Goal: Task Accomplishment & Management: Complete application form

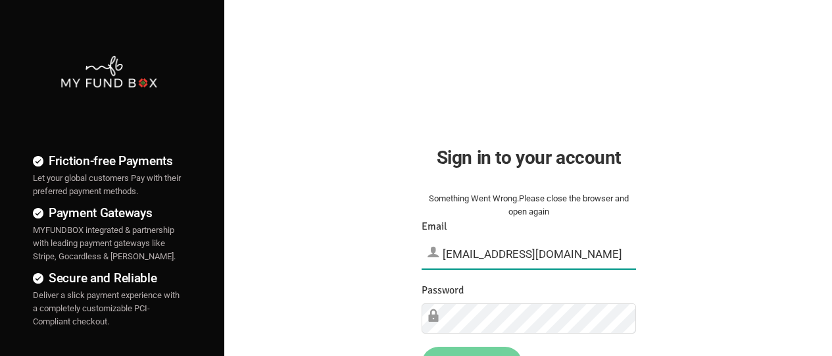
type input "[EMAIL_ADDRESS][DOMAIN_NAME]"
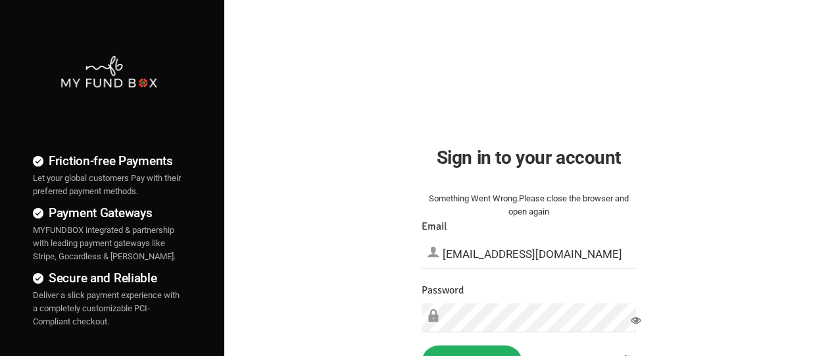
click at [471, 350] on button "Sign in" at bounding box center [471, 362] width 101 height 34
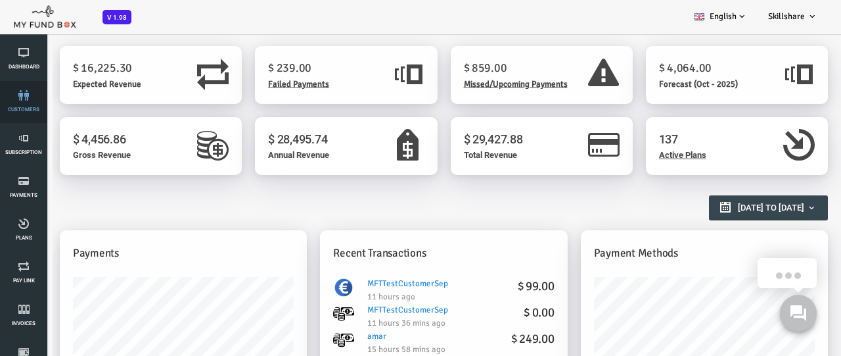
click at [24, 102] on link "customers" at bounding box center [23, 102] width 39 height 42
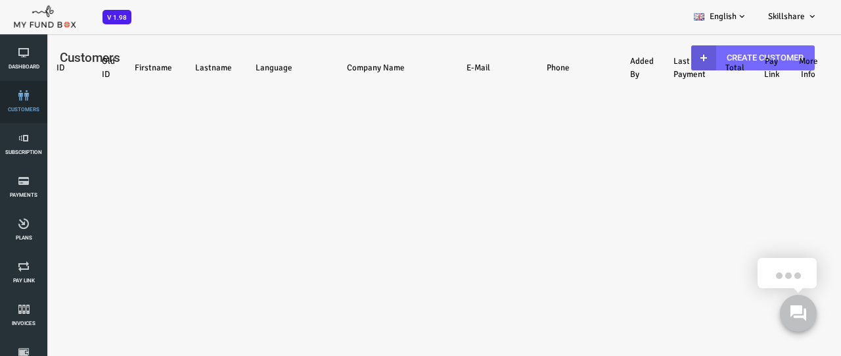
select select "100"
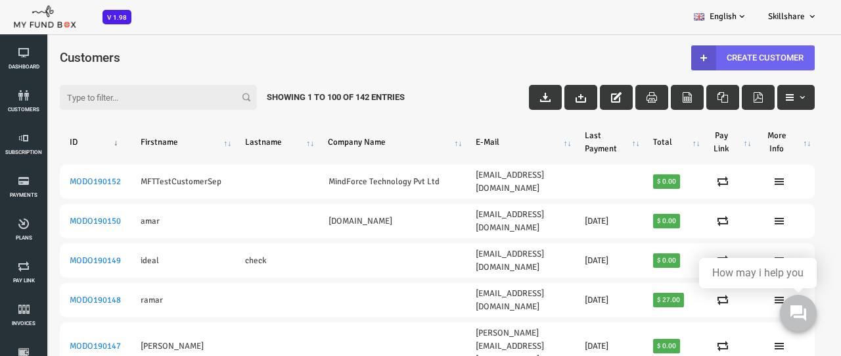
click at [711, 57] on link "Create Customer" at bounding box center [720, 57] width 124 height 25
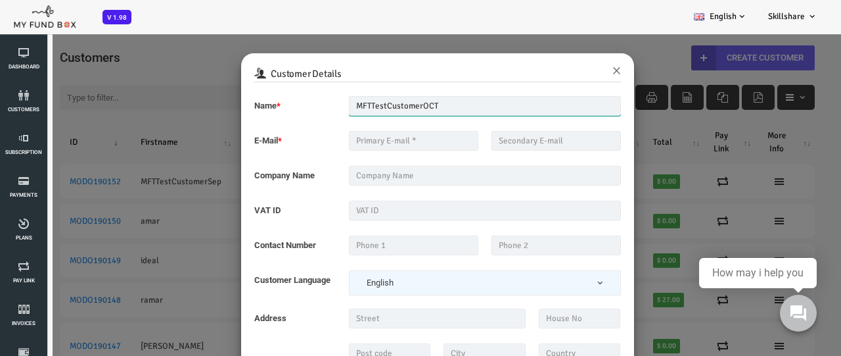
type input "MFTTestCustomerOCT"
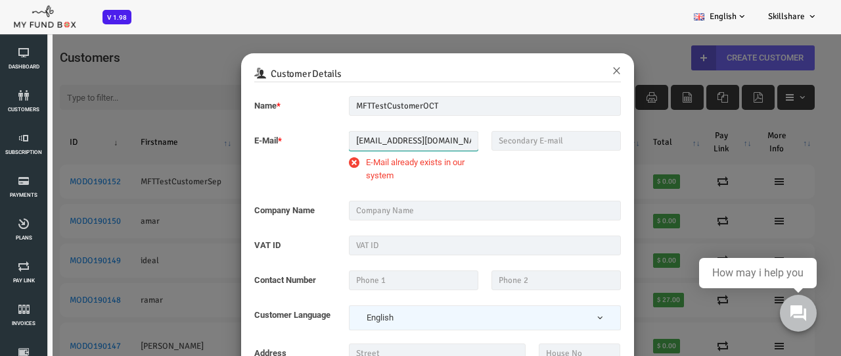
type input "[EMAIL_ADDRESS][DOMAIN_NAME]"
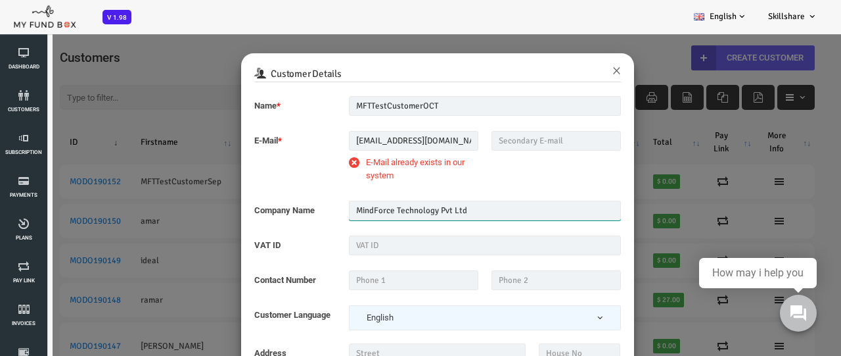
type input "MindForce Technology Pvt Ltd"
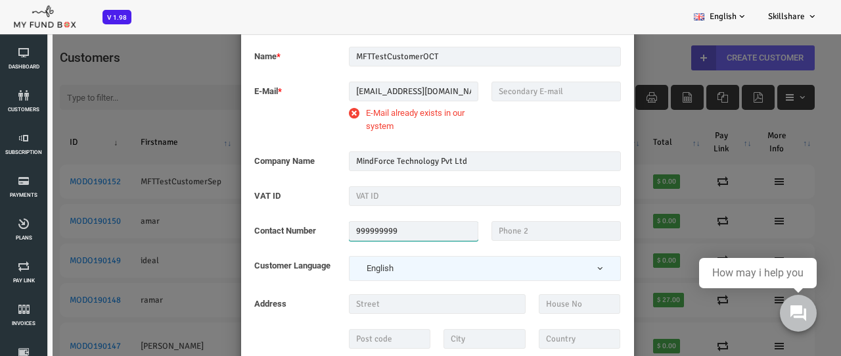
scroll to position [33, 0]
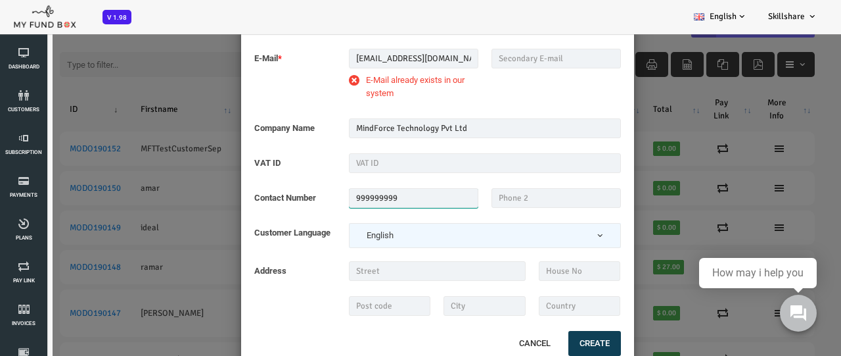
type input "999999999"
click at [559, 342] on button "Create" at bounding box center [561, 343] width 53 height 25
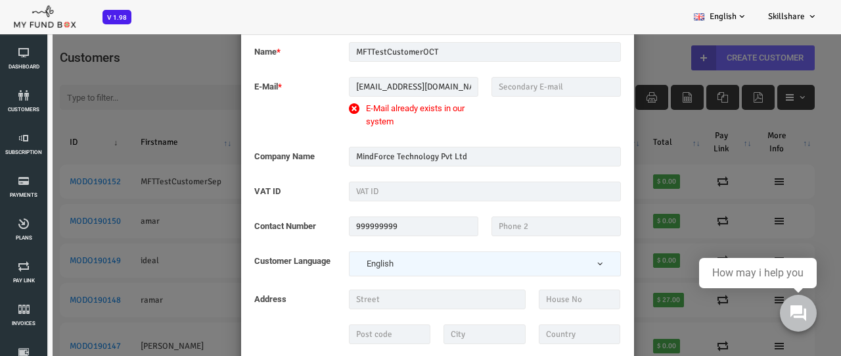
scroll to position [84, 0]
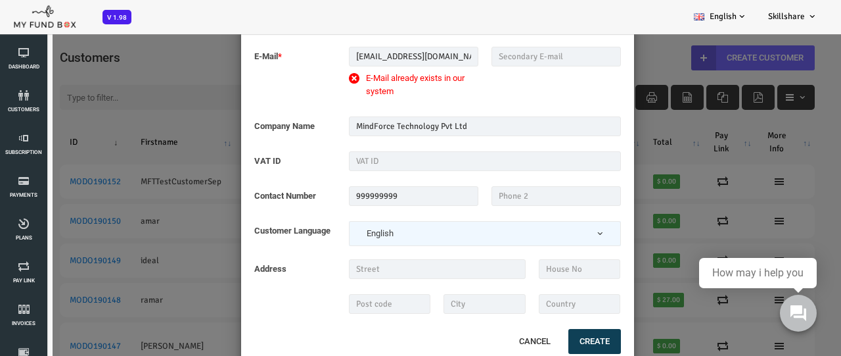
click at [570, 342] on button "Create" at bounding box center [561, 341] width 53 height 25
click at [503, 335] on button "Cancel" at bounding box center [501, 341] width 57 height 28
